Goal: Navigation & Orientation: Understand site structure

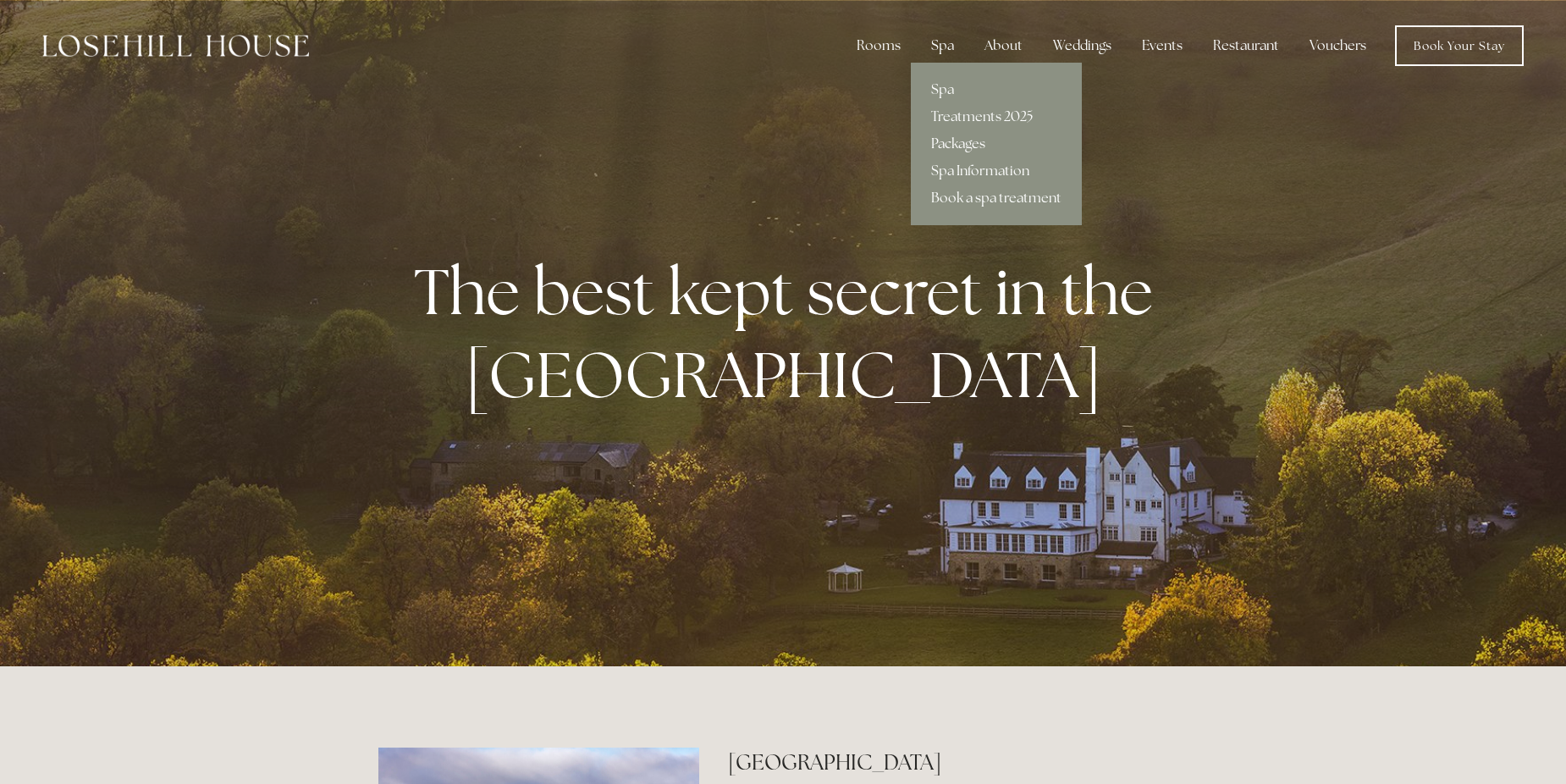
click at [960, 138] on link "Packages" at bounding box center [997, 144] width 171 height 27
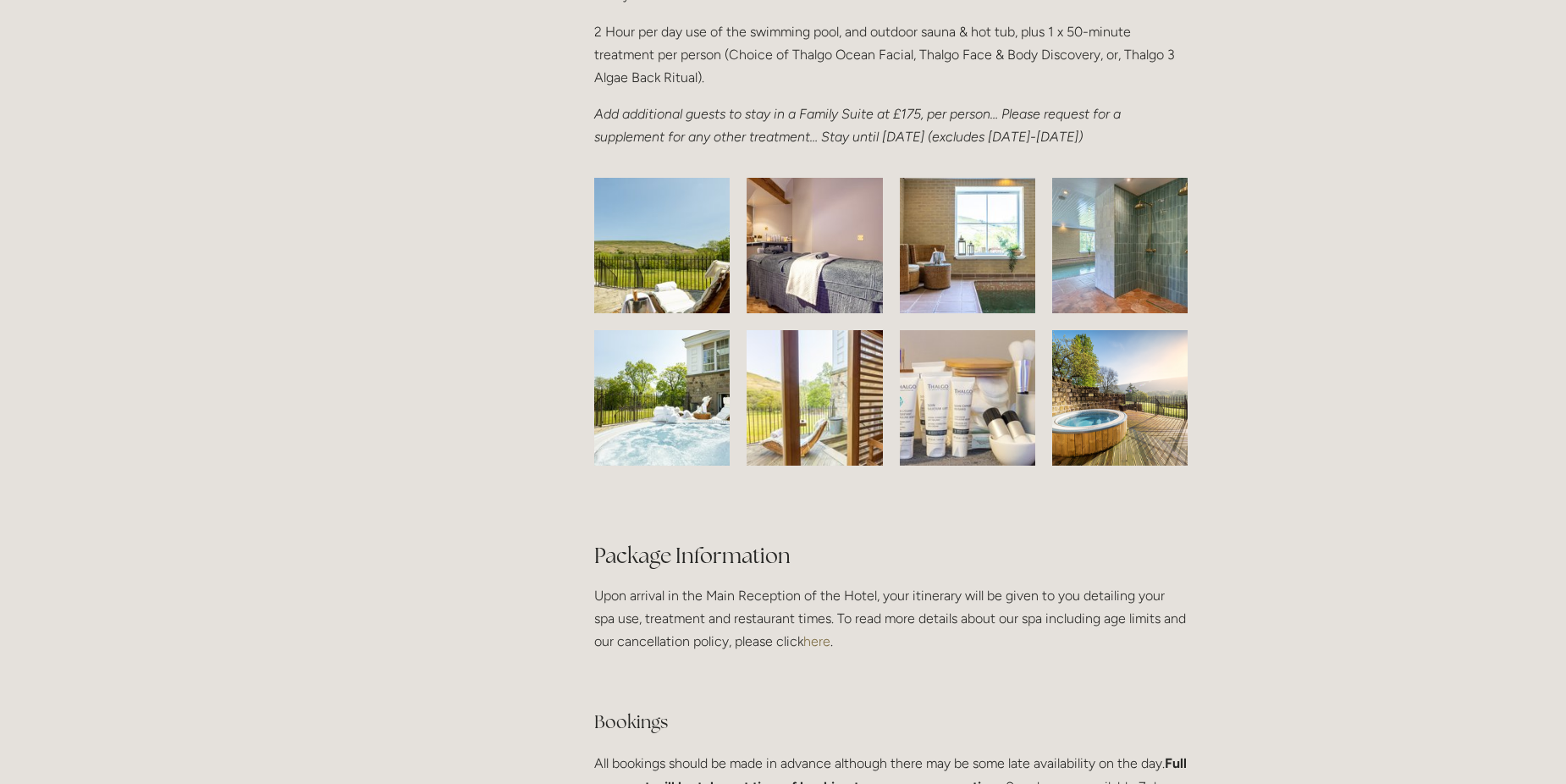
scroll to position [715, 0]
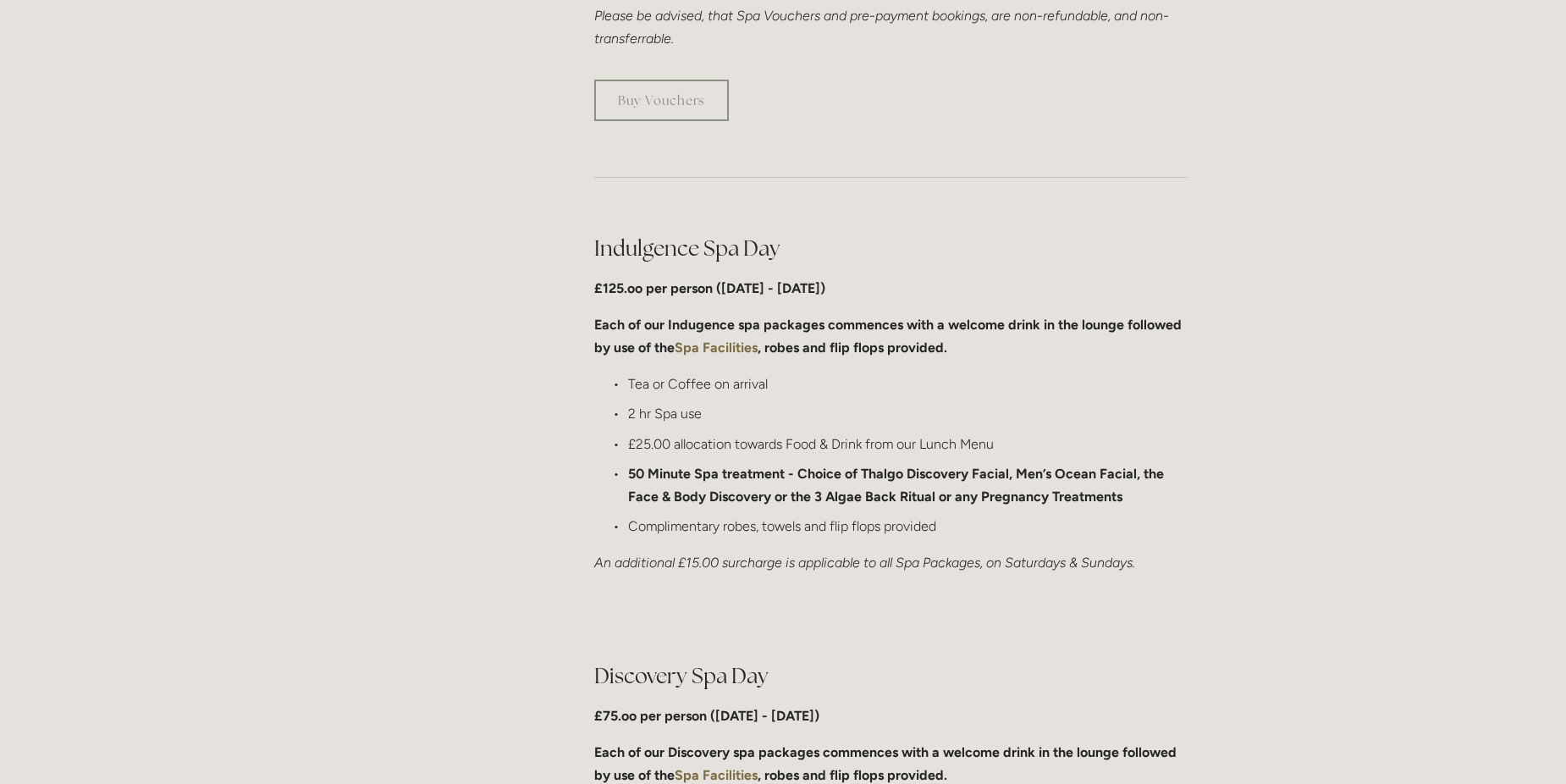
drag, startPoint x: 1565, startPoint y: 182, endPoint x: 1581, endPoint y: 18, distance: 164.8
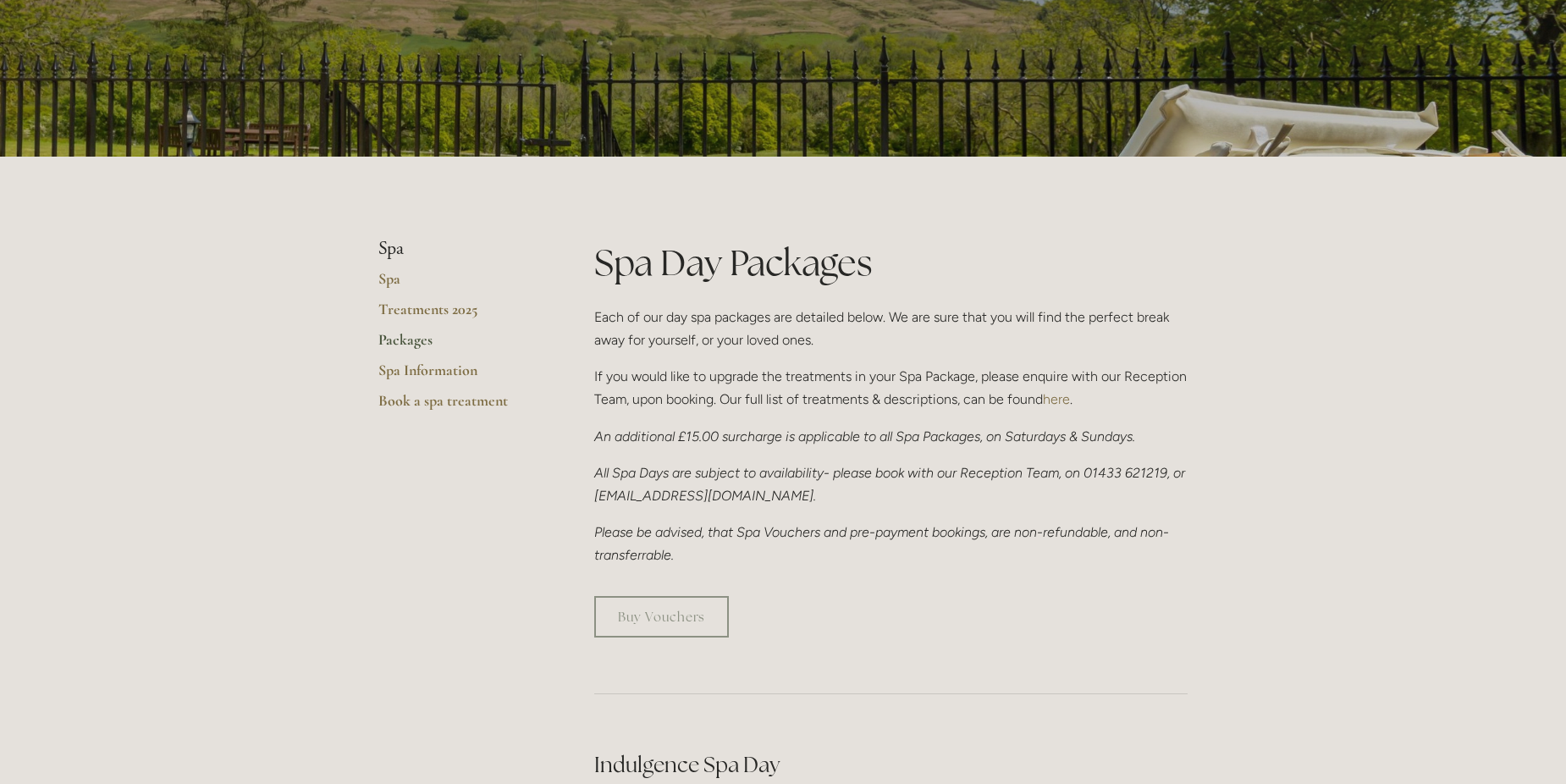
scroll to position [0, 0]
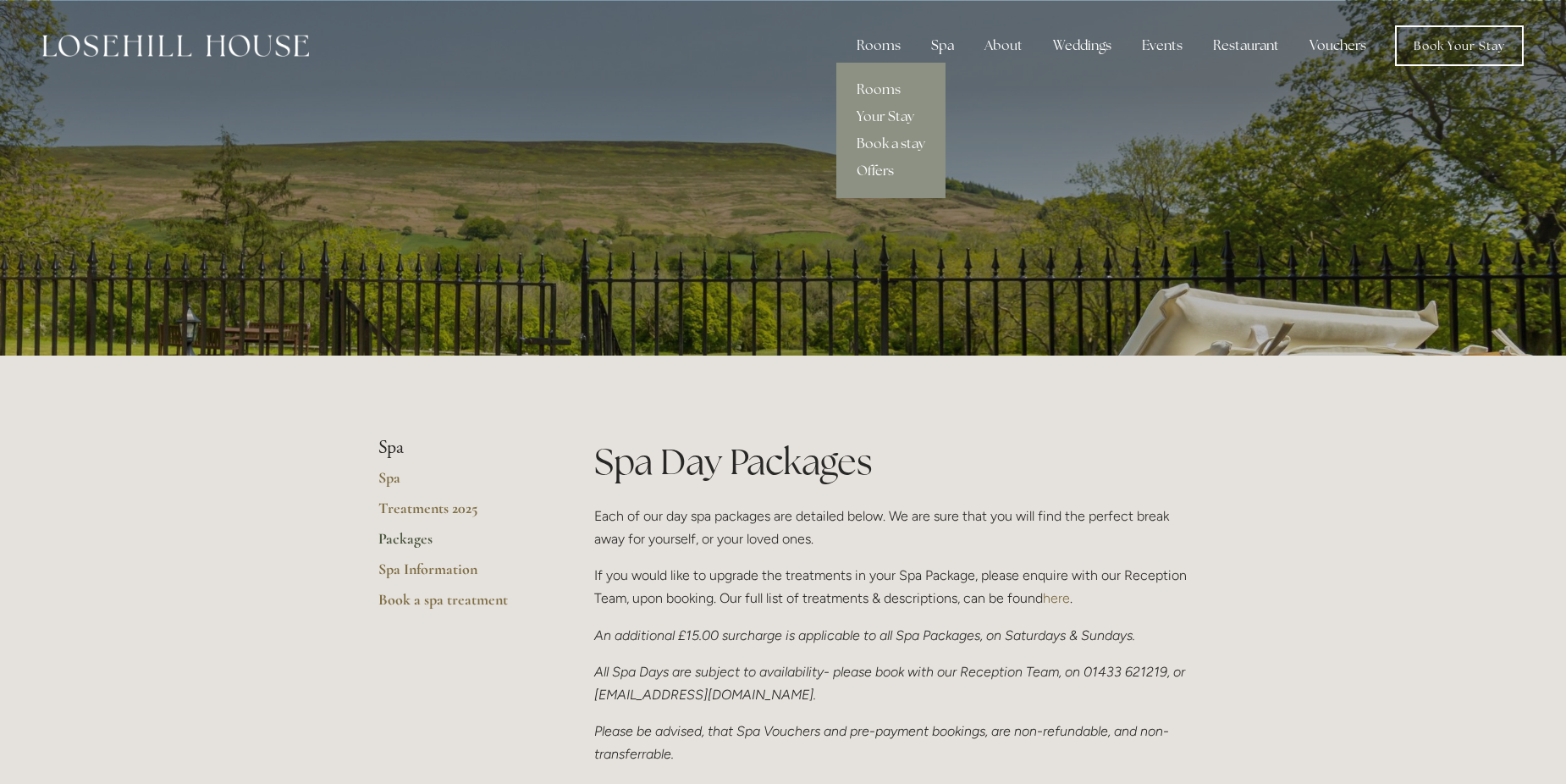
click at [888, 166] on link "Offers" at bounding box center [891, 170] width 109 height 27
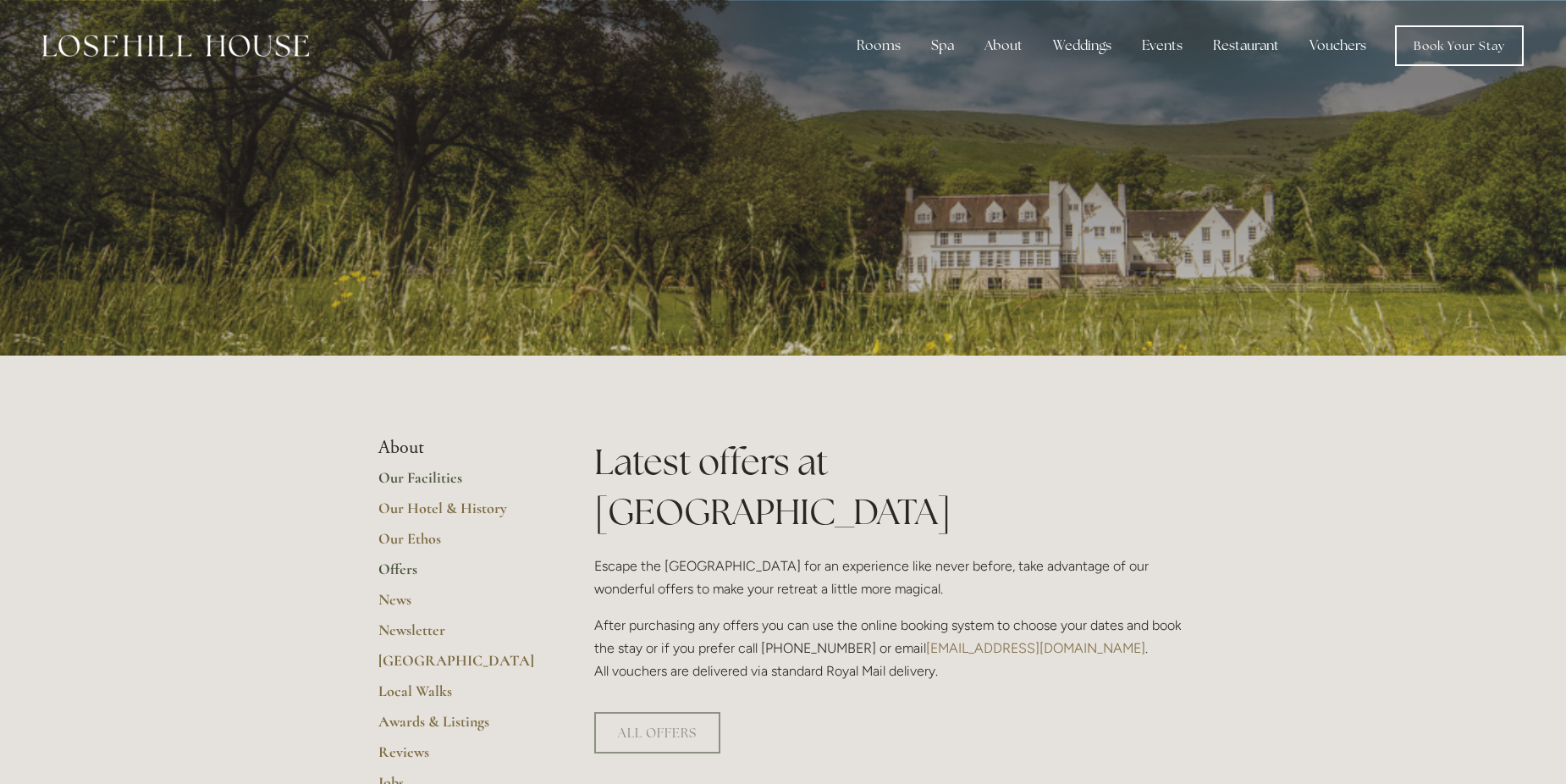
click at [448, 480] on link "Our Facilities" at bounding box center [459, 483] width 162 height 30
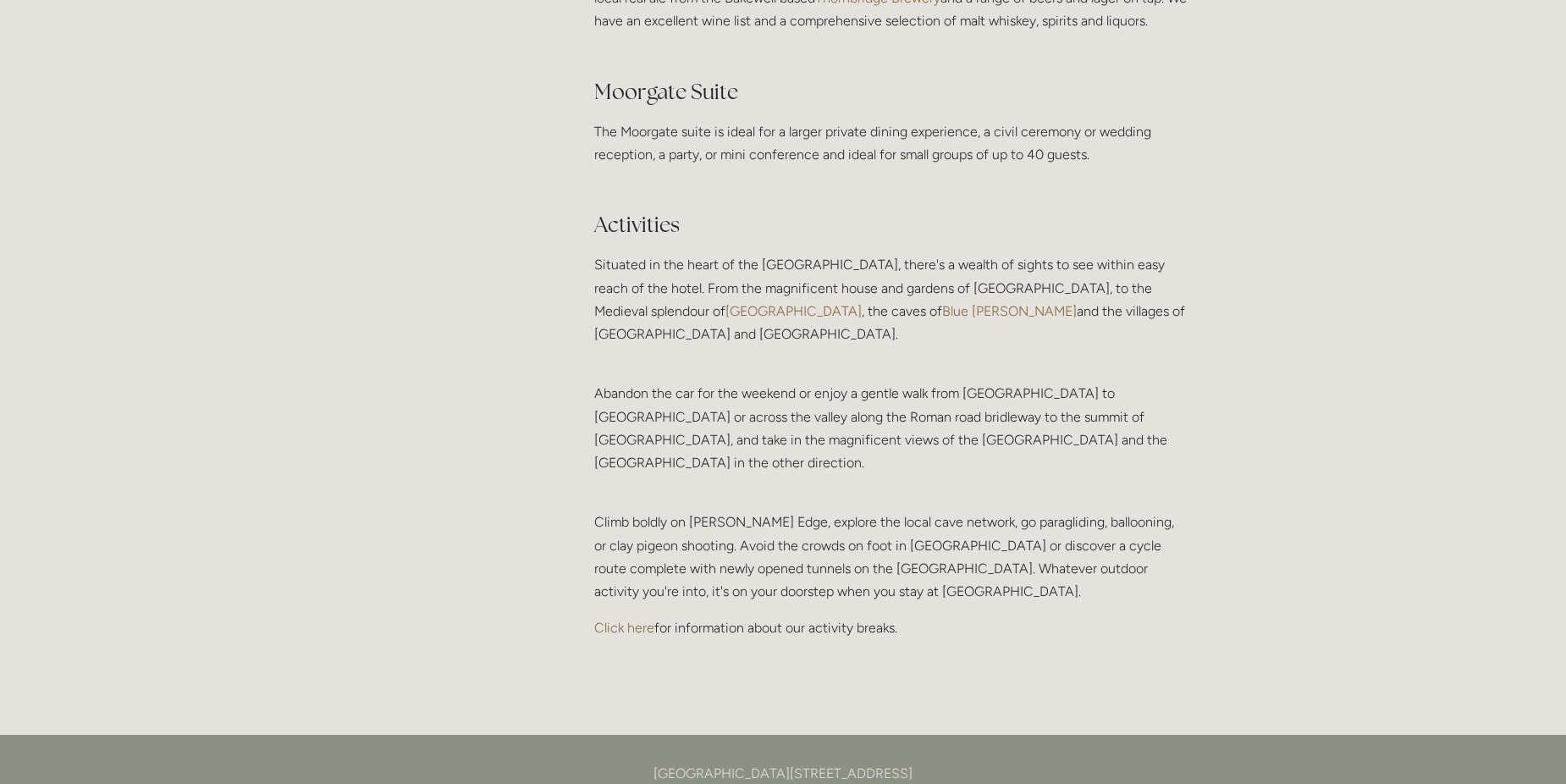
scroll to position [3402, 0]
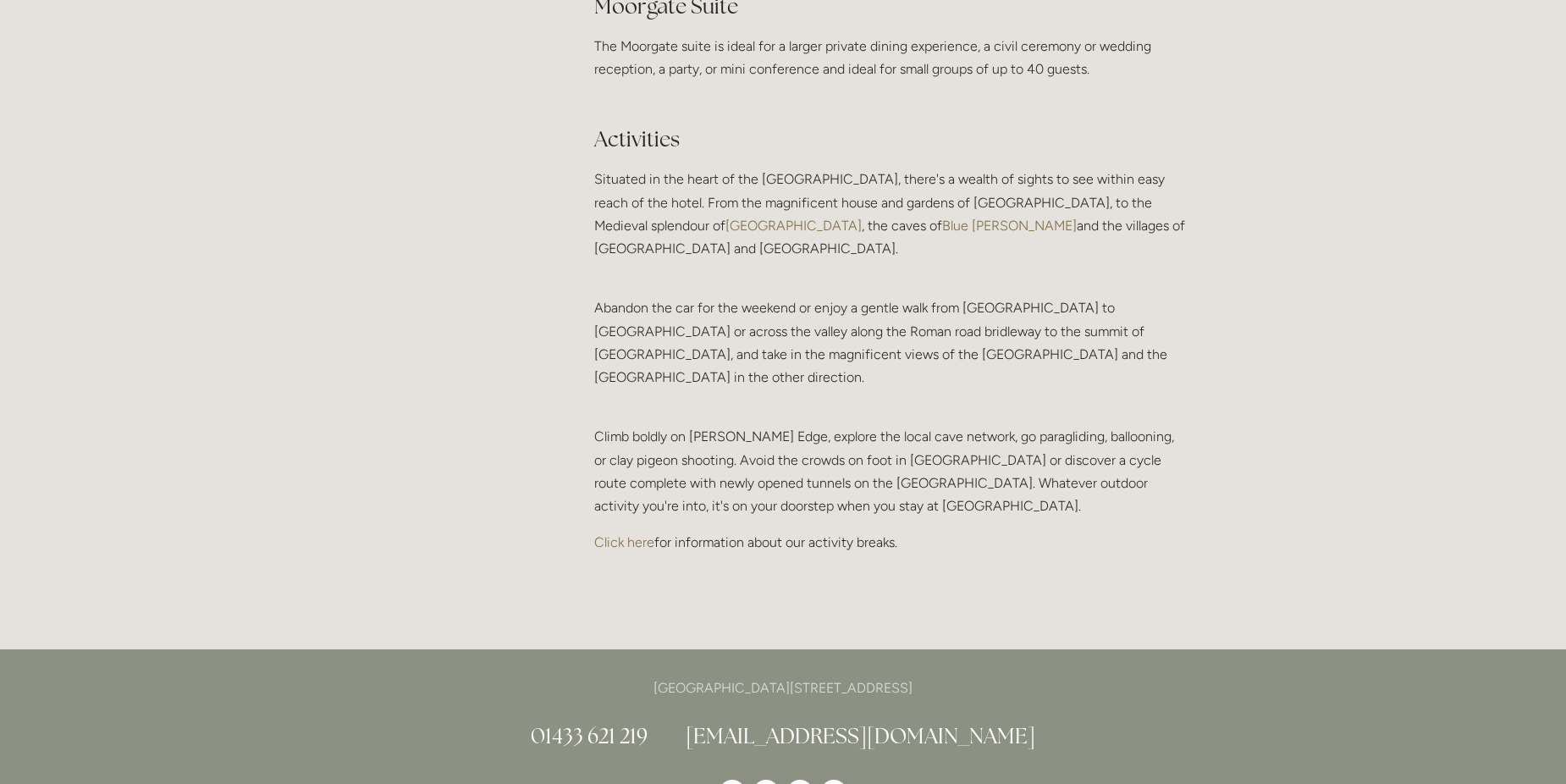
click at [620, 534] on link "Click here" at bounding box center [624, 542] width 60 height 16
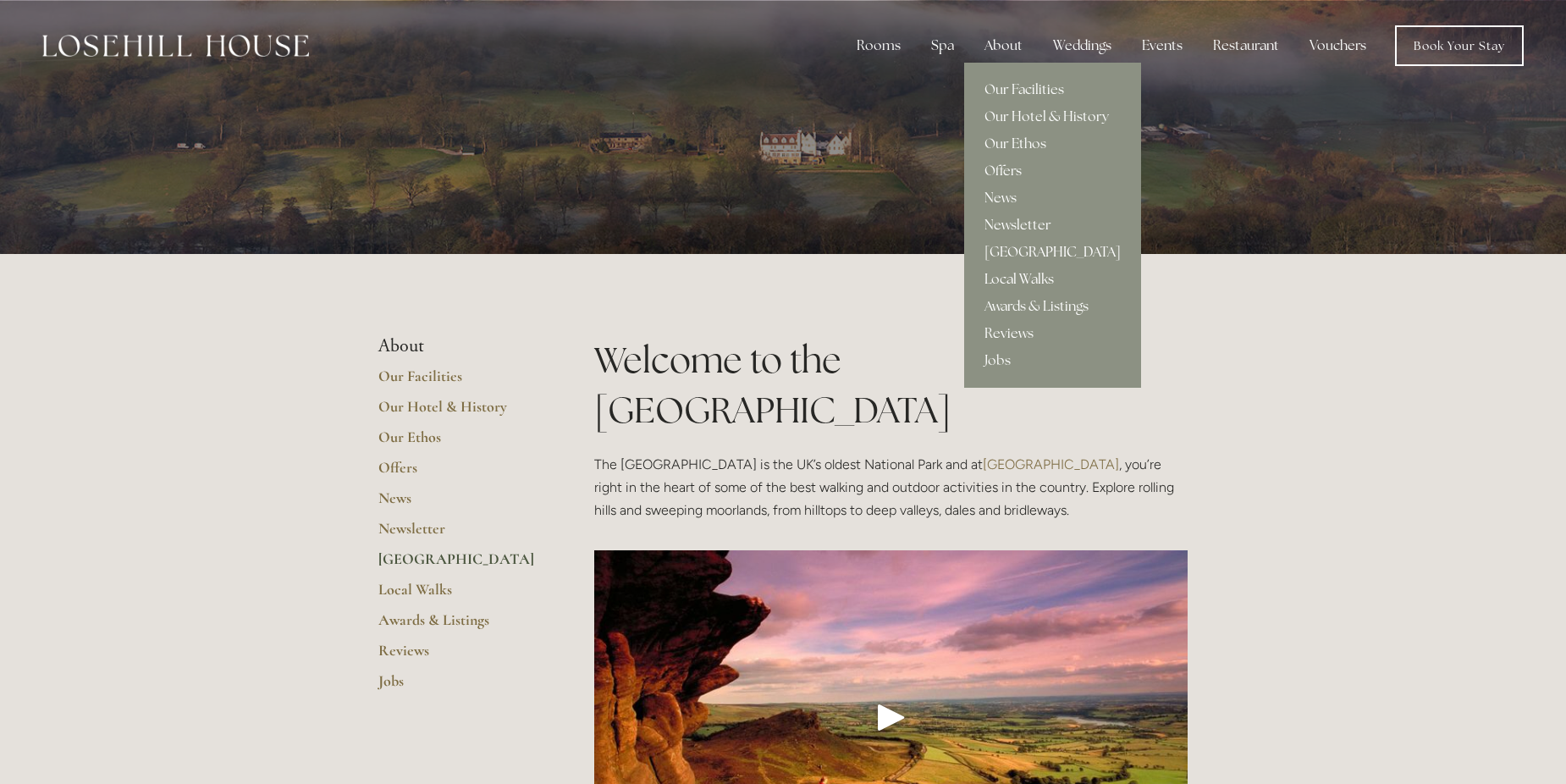
click at [1044, 282] on link "Local Walks" at bounding box center [1053, 279] width 177 height 27
